Goal: Information Seeking & Learning: Find specific fact

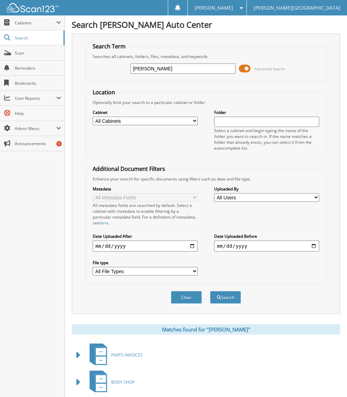
drag, startPoint x: 173, startPoint y: 71, endPoint x: 84, endPoint y: 70, distance: 88.2
click at [84, 70] on div "Search Term Searches all cabinets, folders, files, metadata, and keywords [PERS…" at bounding box center [206, 174] width 268 height 280
type input "566948"
click at [210, 291] on button "Search" at bounding box center [225, 297] width 31 height 13
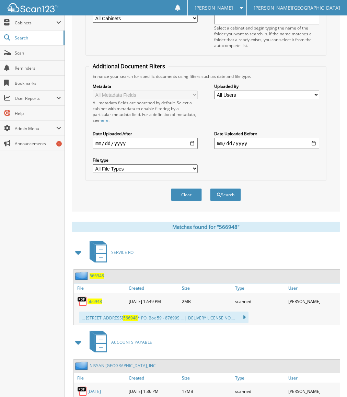
scroll to position [172, 0]
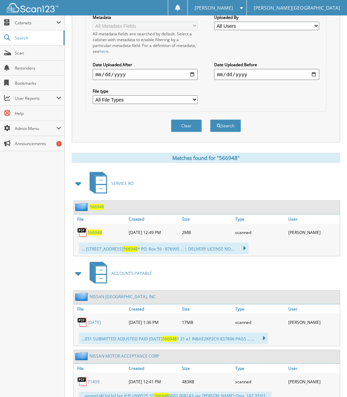
click at [100, 233] on span "566948" at bounding box center [95, 233] width 14 height 6
